Goal: Find specific page/section: Find specific page/section

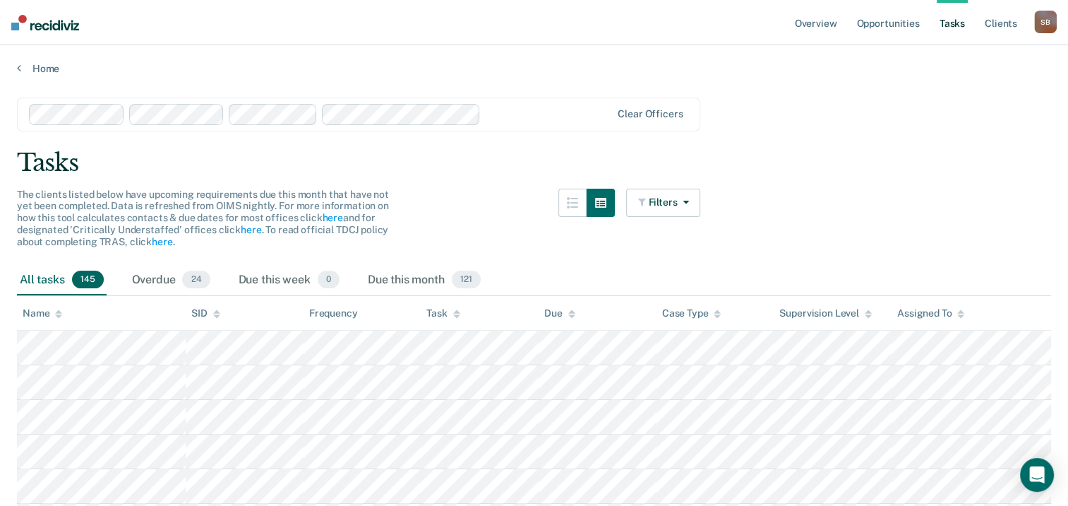
click at [312, 56] on div "Home" at bounding box center [534, 60] width 1068 height 30
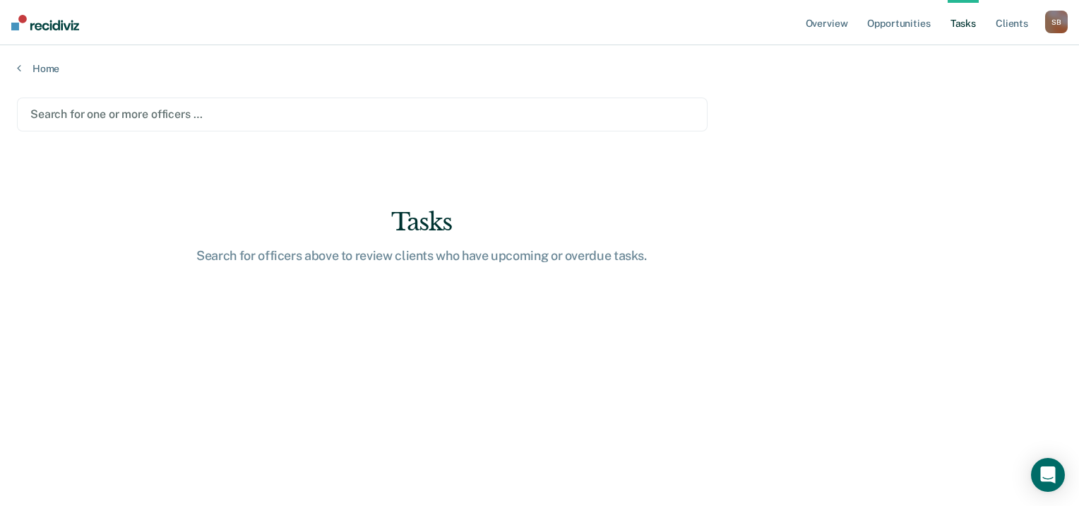
click at [161, 100] on div "Search for one or more officers …" at bounding box center [362, 114] width 691 height 34
click at [147, 115] on div at bounding box center [362, 114] width 664 height 16
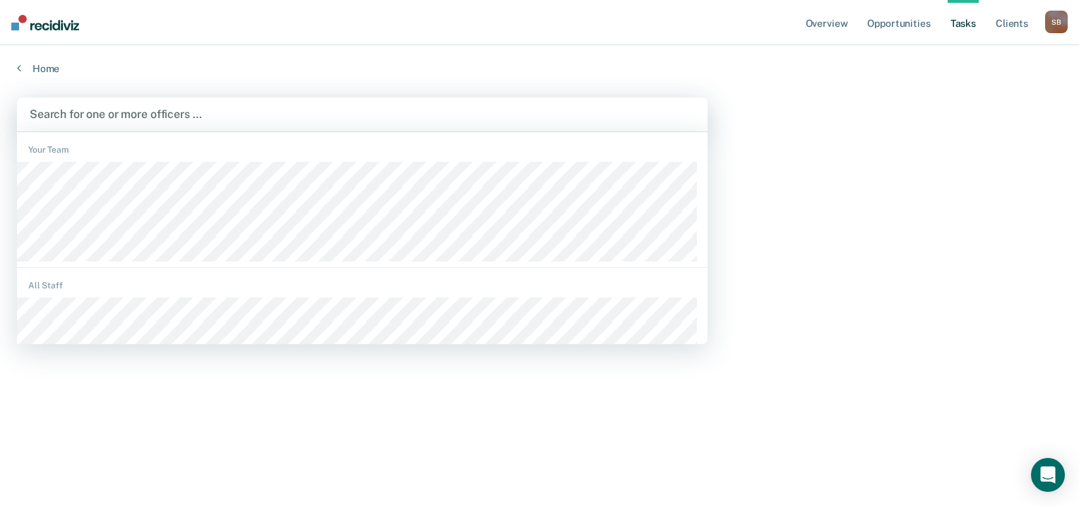
click at [217, 109] on div at bounding box center [362, 114] width 665 height 16
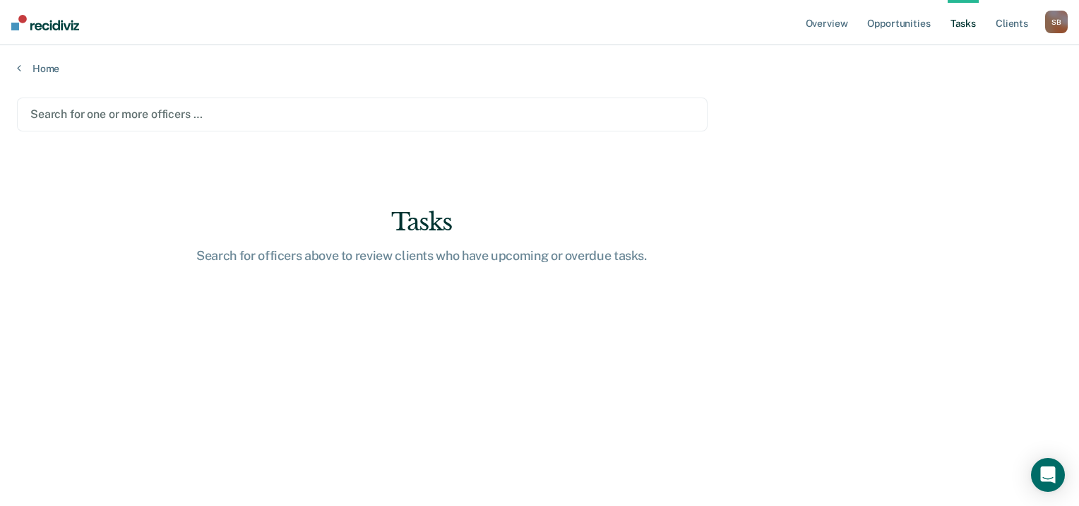
click at [308, 100] on div "Search for one or more officers …" at bounding box center [362, 114] width 691 height 34
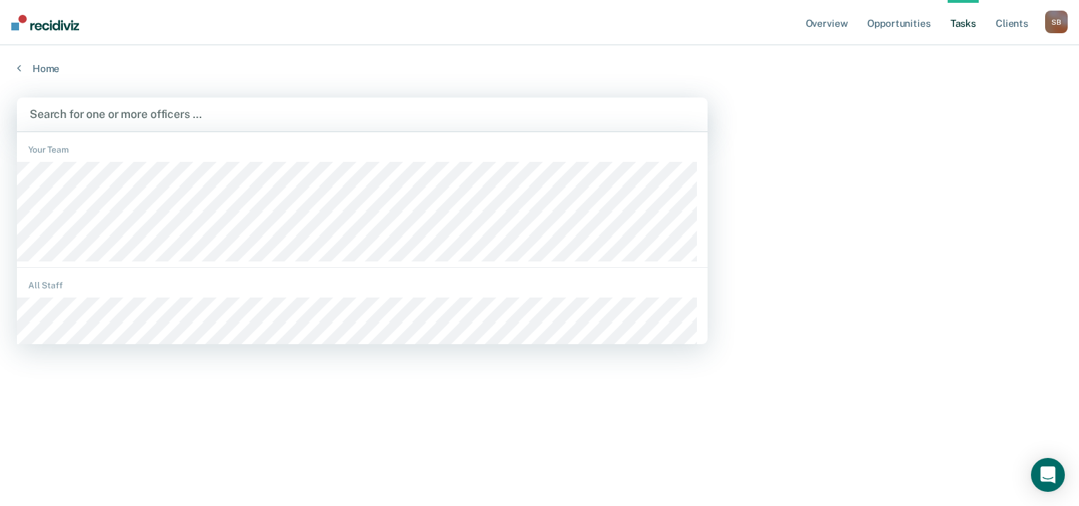
click at [518, 112] on div at bounding box center [362, 114] width 665 height 16
